Goal: Task Accomplishment & Management: Manage account settings

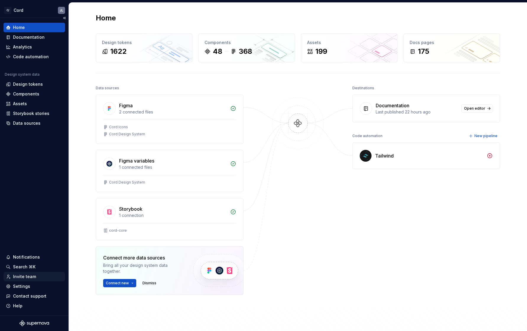
click at [19, 277] on div "Invite team" at bounding box center [24, 277] width 23 height 6
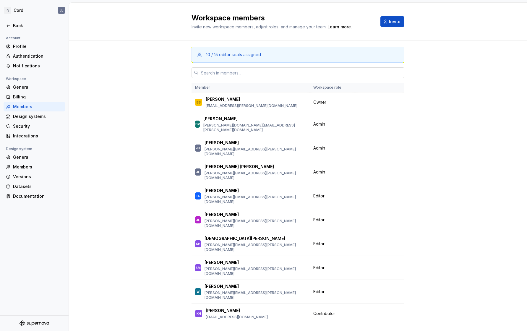
click at [210, 74] on input "text" at bounding box center [302, 72] width 206 height 11
click at [385, 264] on button "Change role" at bounding box center [375, 268] width 32 height 8
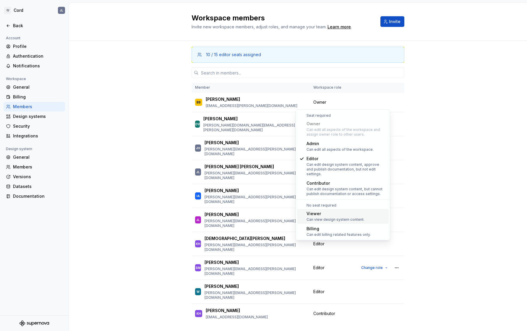
click at [315, 211] on div "Viewer" at bounding box center [336, 214] width 58 height 6
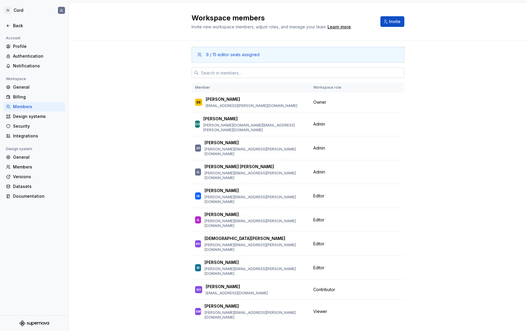
click at [214, 77] on input "text" at bounding box center [302, 72] width 206 height 11
type input "k"
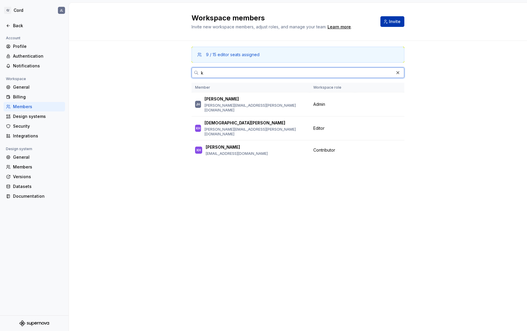
type input "k"
click at [393, 23] on span "Invite" at bounding box center [395, 22] width 12 height 6
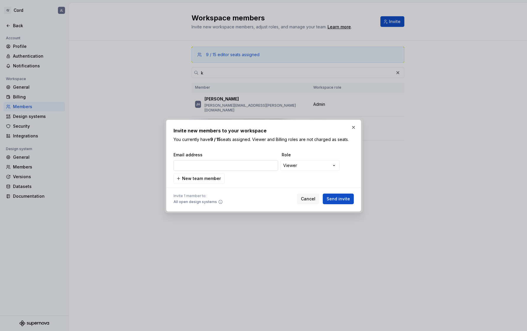
click at [252, 164] on input "email" at bounding box center [225, 165] width 105 height 11
type input "k"
type input "f"
type input "K"
drag, startPoint x: 219, startPoint y: 164, endPoint x: 200, endPoint y: 163, distance: 19.5
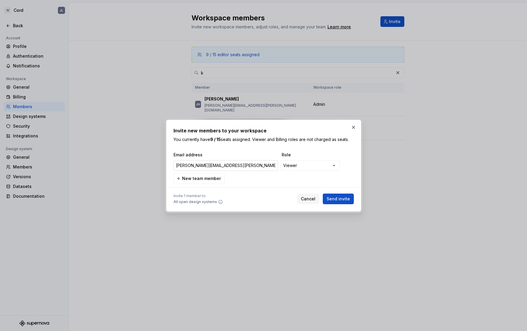
click at [200, 163] on input "kristin.fick@mckesson.com" at bounding box center [225, 165] width 105 height 11
type input "kristin.fick@covermymeds.com"
click at [205, 179] on span "New team member" at bounding box center [201, 179] width 39 height 6
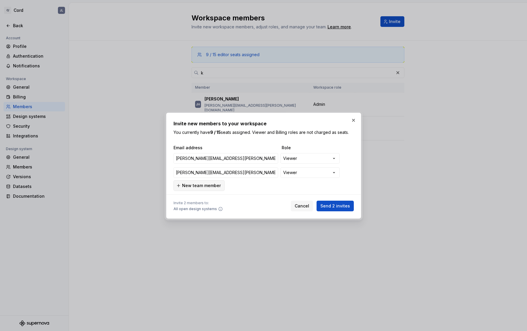
type input "daniel.gualtieri@covermymeds.com"
click at [191, 187] on span "New team member" at bounding box center [201, 186] width 39 height 6
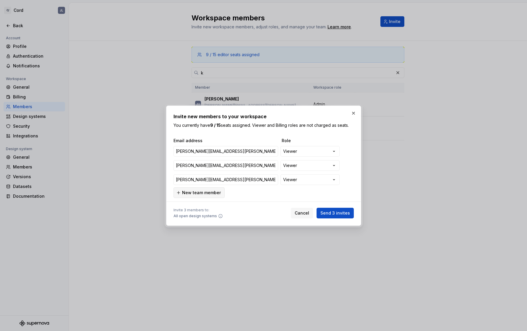
type input "matthew.skarsten@covermymeds.com"
click at [197, 193] on span "New team member" at bounding box center [201, 193] width 39 height 6
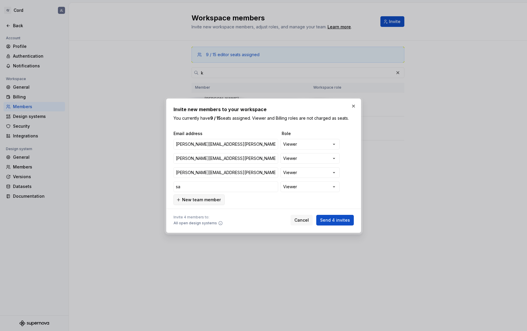
type input "s"
click at [256, 203] on div "**********" at bounding box center [263, 168] width 180 height 74
click at [187, 156] on input "daniel.gualtieri@covermymeds.com" at bounding box center [225, 158] width 105 height 11
type input "dan.gualtieri@covermymeds.com"
click at [338, 220] on span "Send 4 invites" at bounding box center [335, 220] width 30 height 6
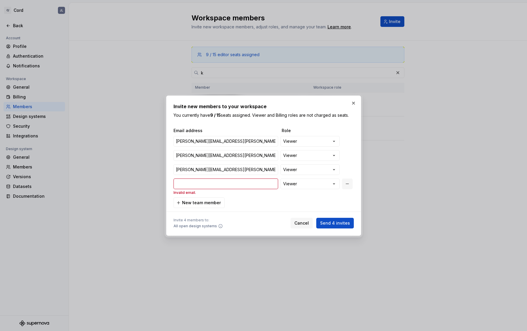
click at [349, 183] on button "button" at bounding box center [347, 184] width 11 height 11
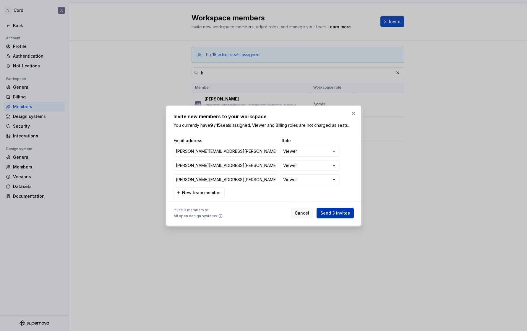
click at [337, 214] on span "Send 3 invites" at bounding box center [335, 213] width 30 height 6
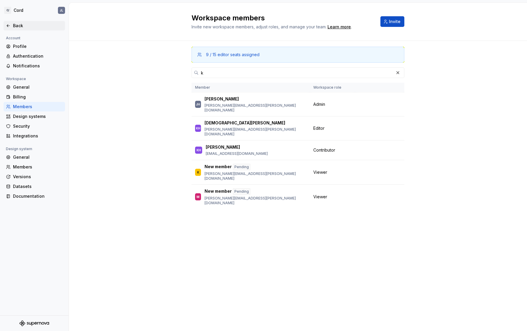
click at [15, 26] on div "Back" at bounding box center [38, 26] width 50 height 6
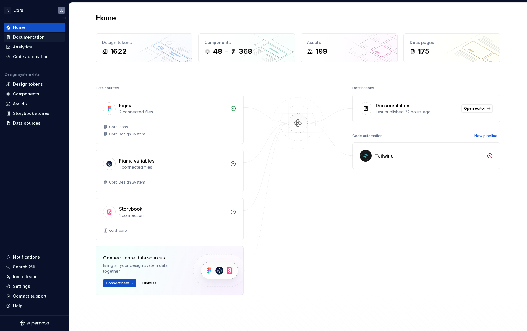
click at [30, 37] on div "Documentation" at bounding box center [29, 37] width 32 height 6
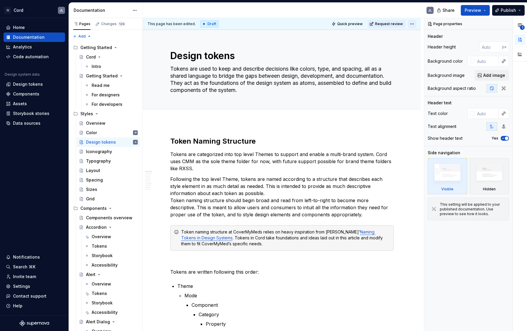
click at [416, 23] on html "C/ Cord JL Home Documentation Analytics Code automation Design system data Desi…" at bounding box center [263, 165] width 527 height 331
click at [350, 7] on html "C/ Cord JL Home Documentation Analytics Code automation Design system data Desi…" at bounding box center [263, 165] width 527 height 331
type textarea "*"
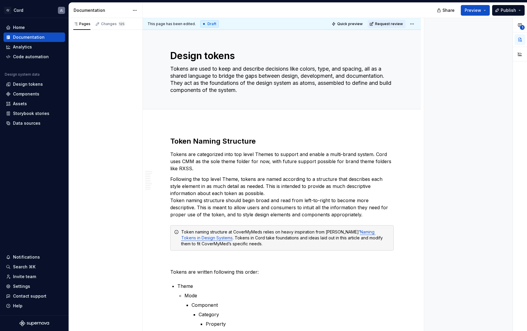
type textarea "*"
